Goal: Information Seeking & Learning: Learn about a topic

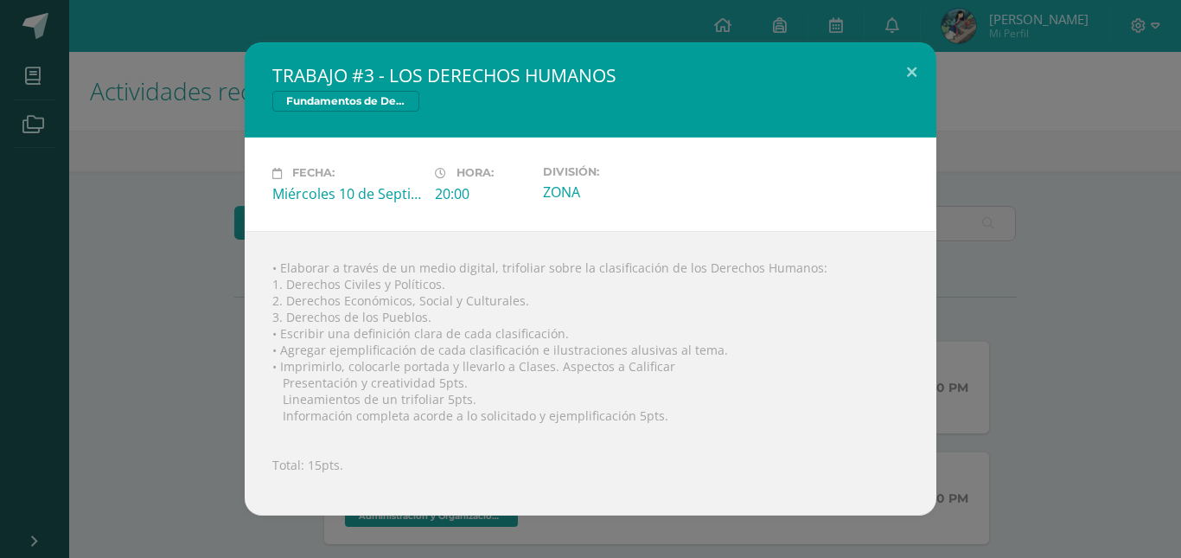
scroll to position [341, 0]
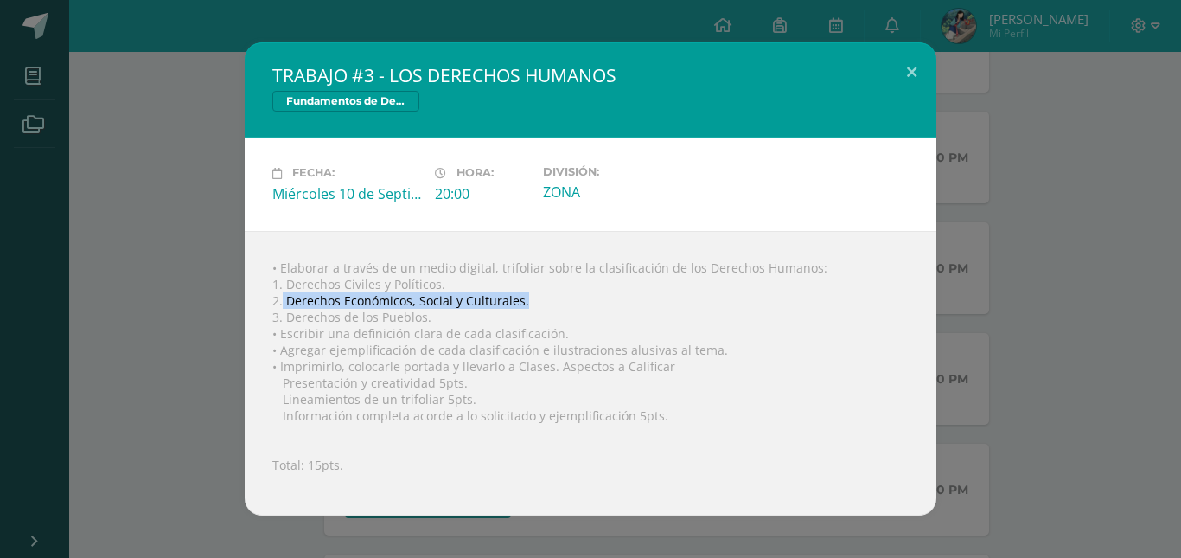
drag, startPoint x: 282, startPoint y: 303, endPoint x: 533, endPoint y: 296, distance: 250.8
click at [533, 296] on div "• Elaborar a través de un medio digital, trifoliar sobre la clasificación de lo…" at bounding box center [591, 373] width 692 height 284
copy div "Derechos Económicos, Social y Culturales."
drag, startPoint x: 284, startPoint y: 318, endPoint x: 422, endPoint y: 322, distance: 137.5
click at [422, 322] on div "• Elaborar a través de un medio digital, trifoliar sobre la clasificación de lo…" at bounding box center [591, 373] width 692 height 284
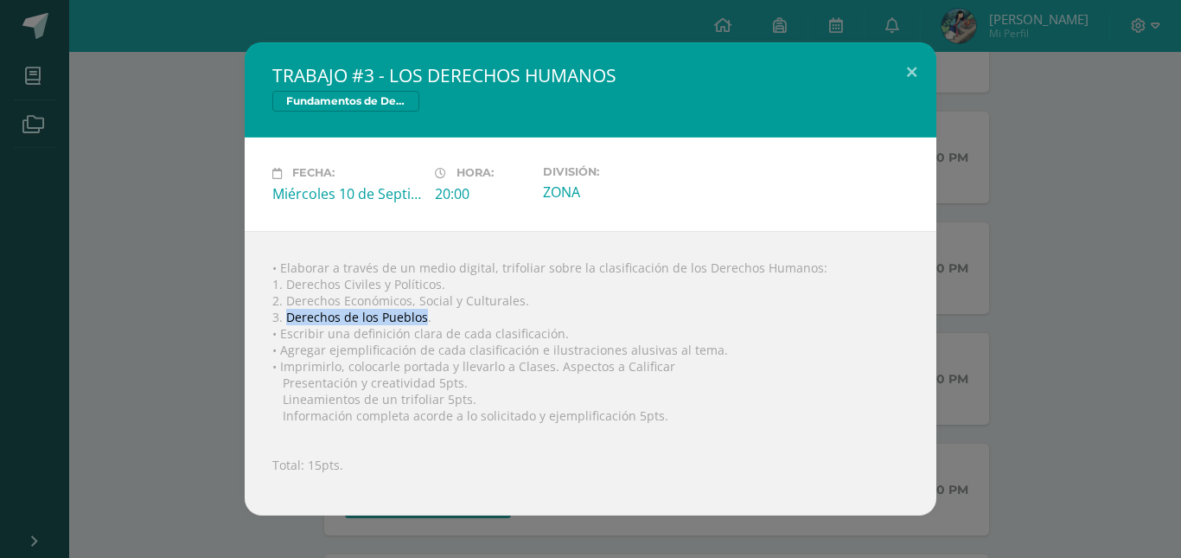
copy div "Derechos de los Pueblos"
click at [909, 68] on button at bounding box center [911, 71] width 49 height 59
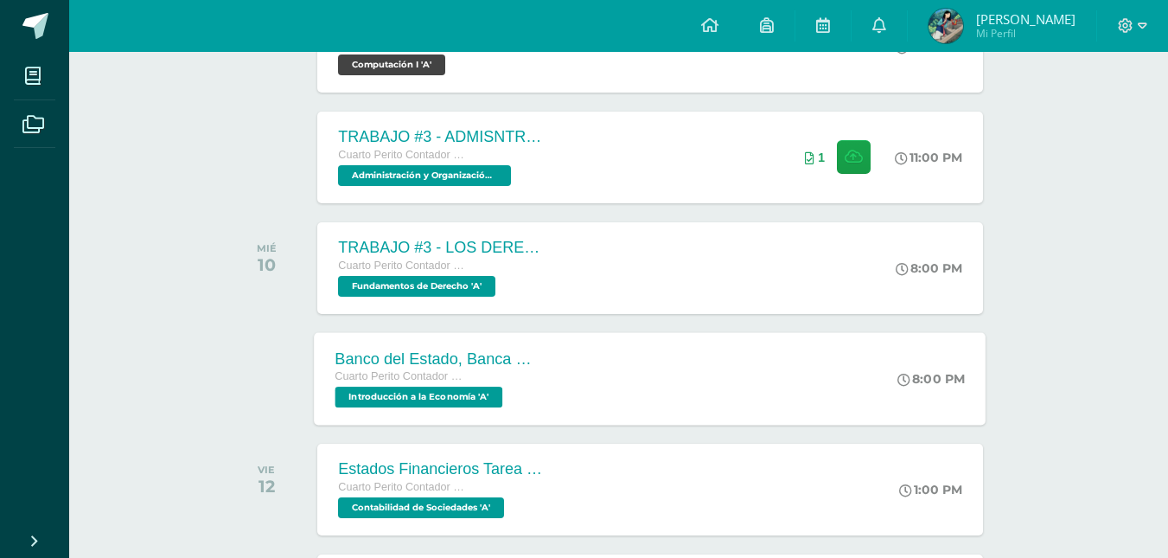
click at [537, 367] on div "Banco del Estado, Banca Múltiple." at bounding box center [439, 358] width 209 height 18
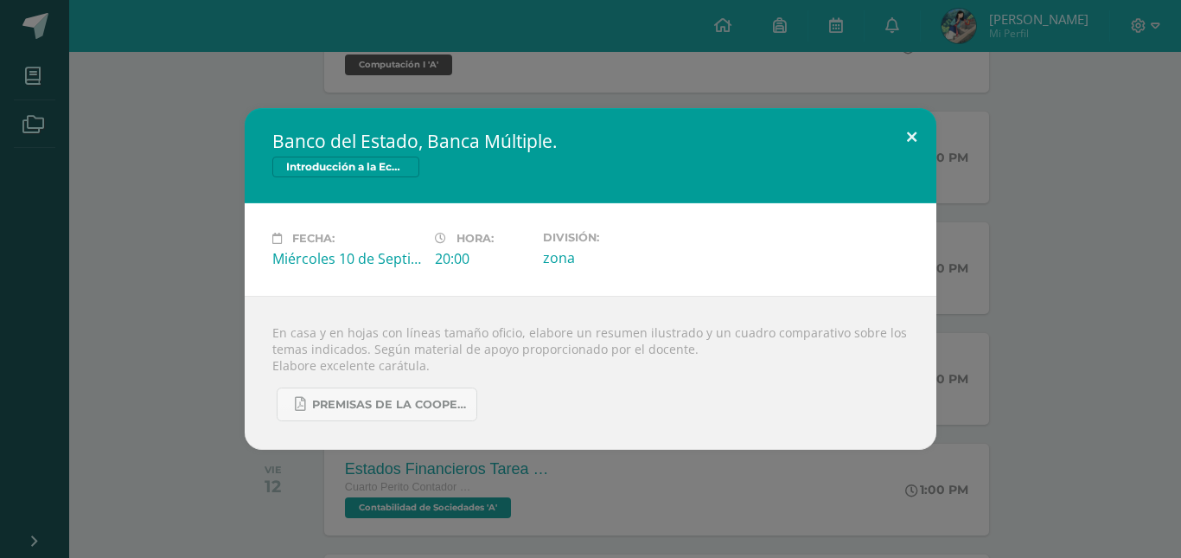
click at [906, 131] on button at bounding box center [911, 137] width 49 height 59
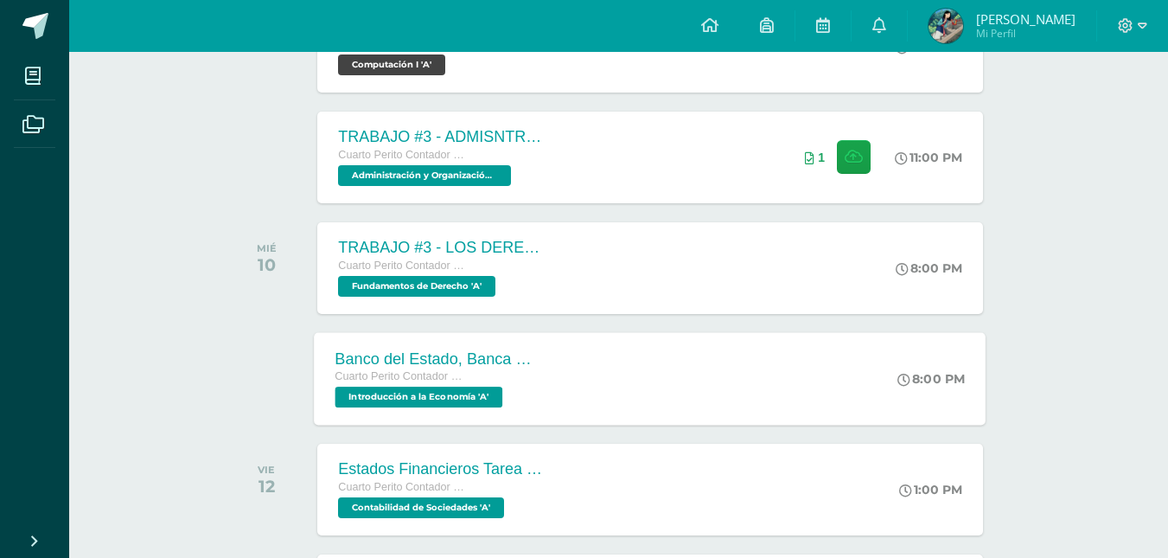
click at [589, 408] on div "Banco del Estado, Banca Múltiple. Cuarto Perito Contador con Orientación en Com…" at bounding box center [651, 378] width 672 height 92
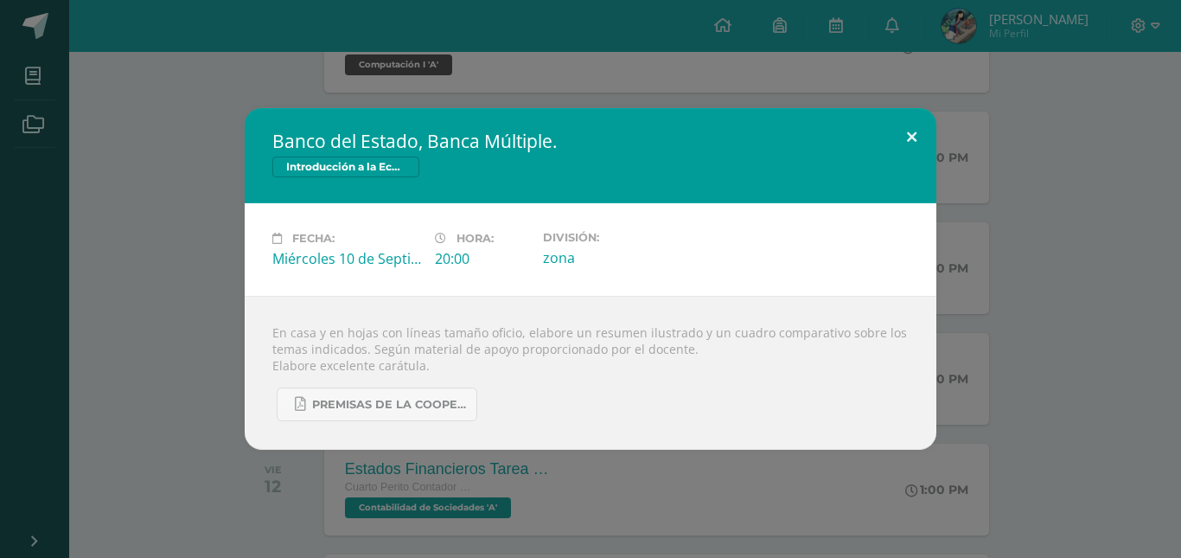
click at [904, 136] on button at bounding box center [911, 137] width 49 height 59
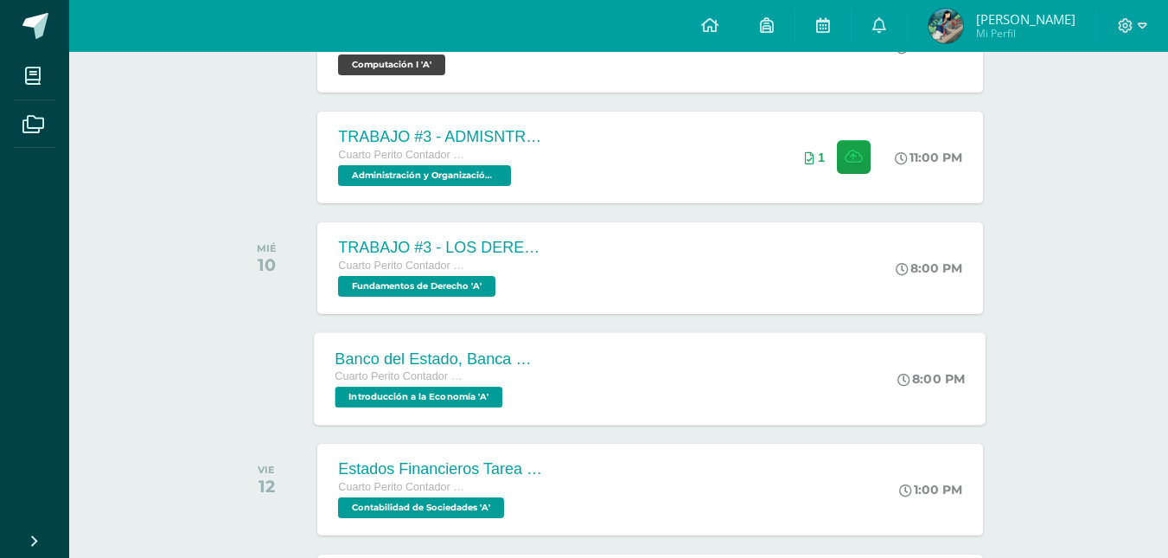
click at [558, 369] on div "Banco del Estado, Banca Múltiple. Cuarto Perito Contador con Orientación en Com…" at bounding box center [441, 378] width 252 height 92
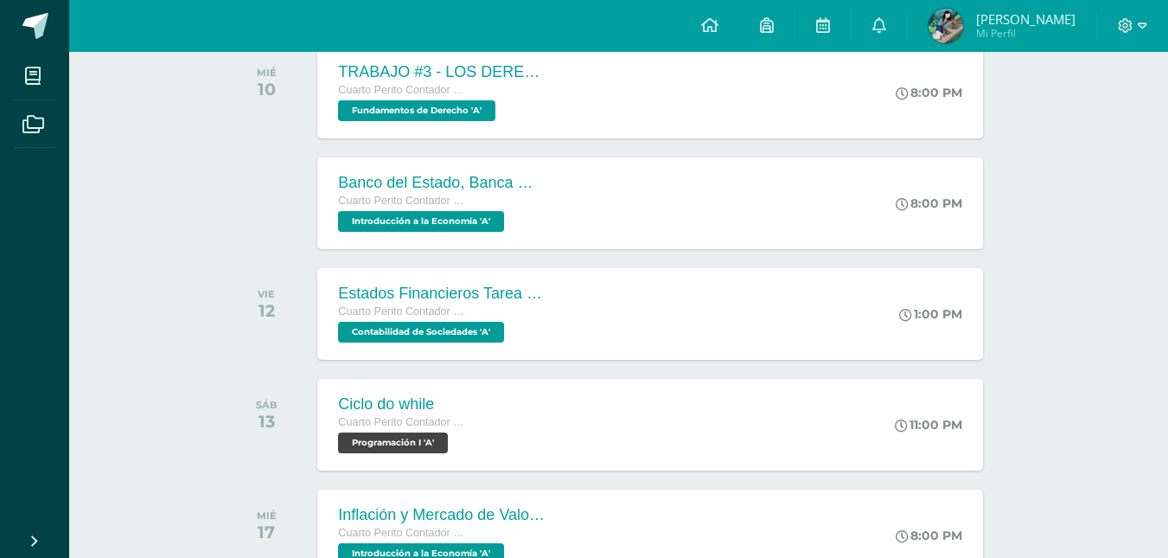
scroll to position [319, 0]
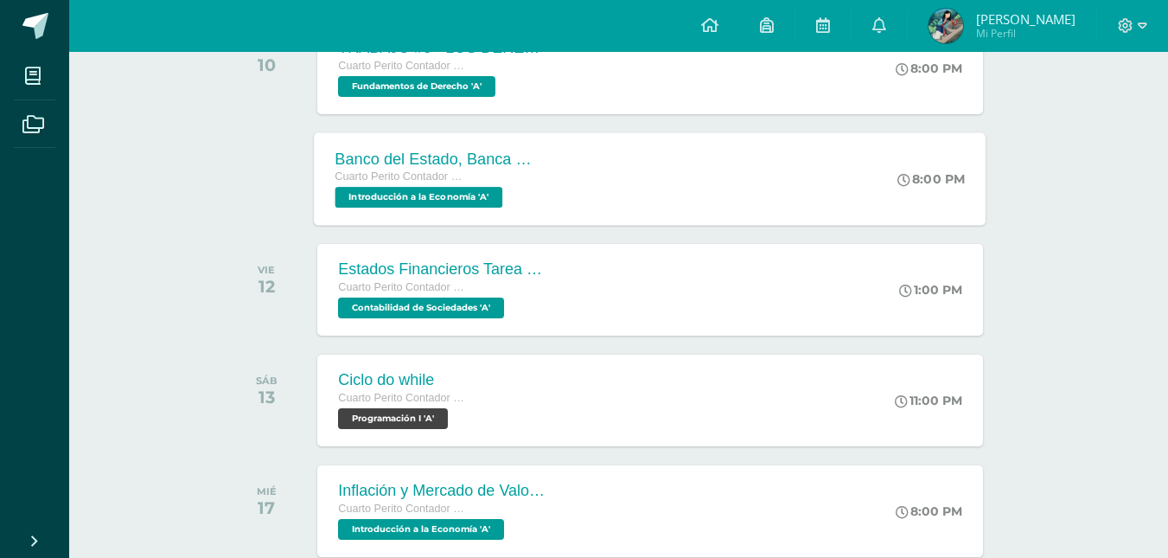
click at [546, 191] on div "Banco del Estado, Banca Múltiple. Cuarto Perito Contador con Orientación en Com…" at bounding box center [441, 178] width 252 height 92
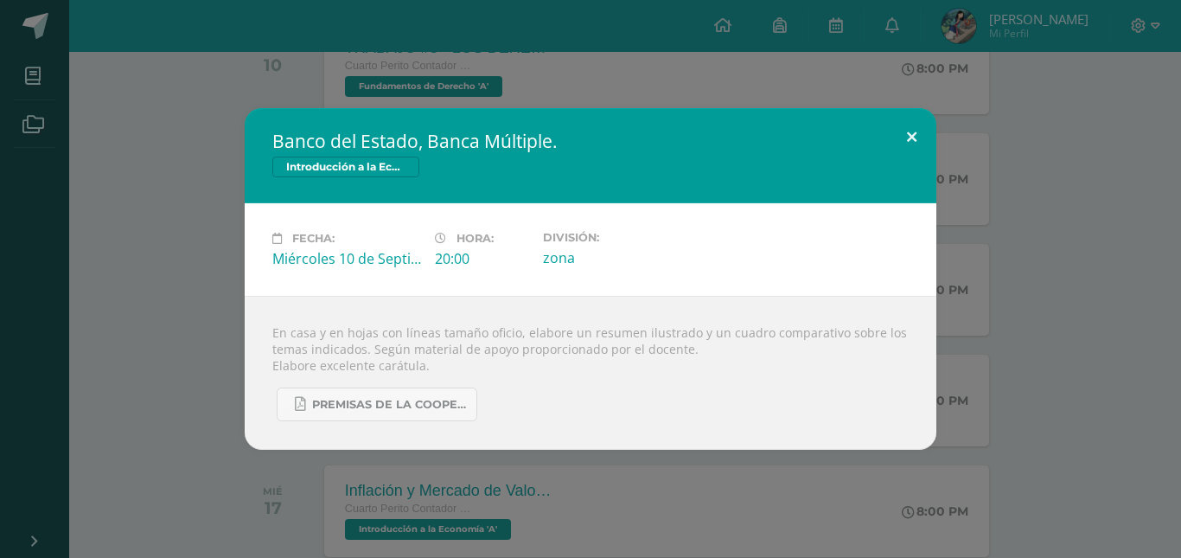
click at [915, 144] on button at bounding box center [911, 137] width 49 height 59
